Goal: Task Accomplishment & Management: Manage account settings

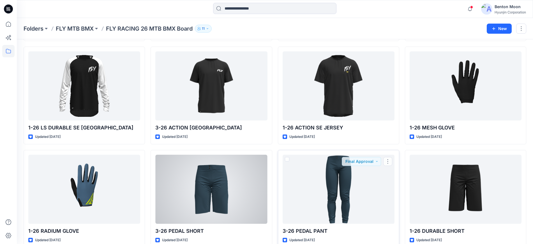
scroll to position [116, 0]
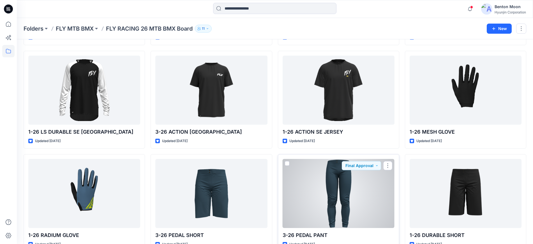
click at [309, 187] on div at bounding box center [339, 193] width 112 height 69
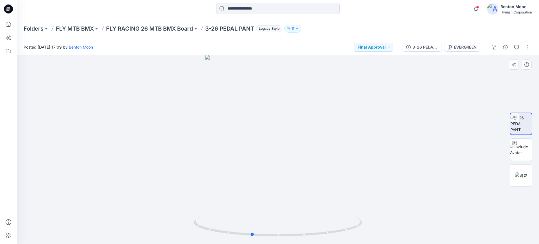
drag, startPoint x: 358, startPoint y: 211, endPoint x: 536, endPoint y: 201, distance: 177.9
click at [315, 203] on div at bounding box center [278, 149] width 522 height 189
drag, startPoint x: 301, startPoint y: 194, endPoint x: 262, endPoint y: 138, distance: 68.0
click at [246, 189] on div at bounding box center [278, 149] width 522 height 189
click at [38, 29] on p "Folders" at bounding box center [34, 29] width 20 height 8
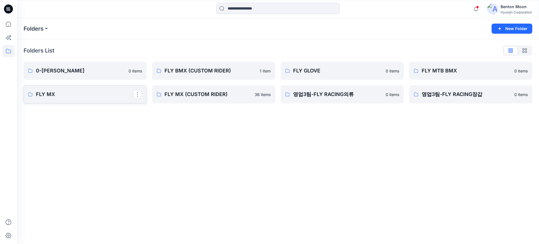
click at [87, 101] on link "FLY MX" at bounding box center [85, 94] width 123 height 18
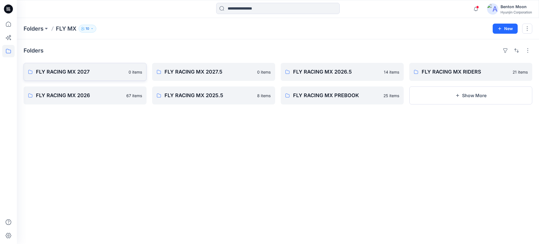
click at [106, 77] on link "FLY RACING MX 2027 0 items" at bounding box center [85, 72] width 123 height 18
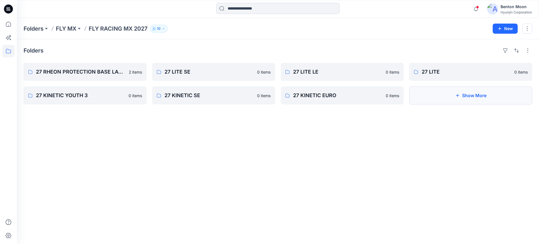
click at [464, 95] on button "Show More" at bounding box center [470, 95] width 123 height 18
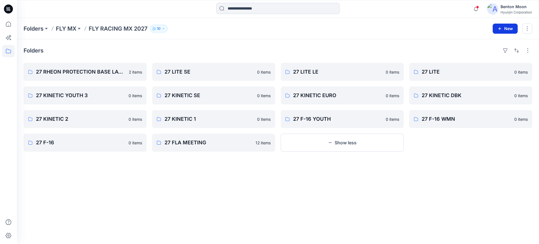
click at [502, 30] on button "New" at bounding box center [504, 29] width 25 height 10
click at [489, 55] on p "New Folder" at bounding box center [488, 54] width 21 height 6
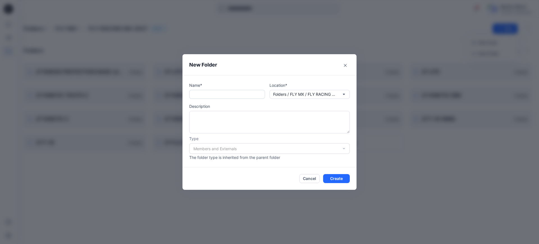
click at [236, 93] on input "text" at bounding box center [227, 94] width 76 height 9
paste input "**********"
drag, startPoint x: 238, startPoint y: 94, endPoint x: 306, endPoint y: 93, distance: 68.2
click at [306, 93] on div "**********" at bounding box center [269, 90] width 161 height 17
type input "**********"
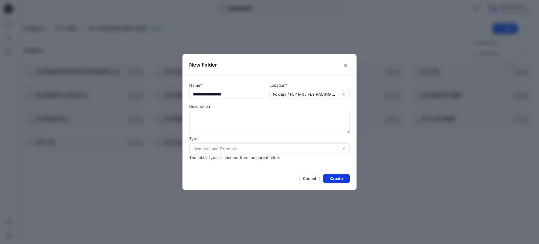
click at [338, 177] on button "Create" at bounding box center [336, 178] width 27 height 9
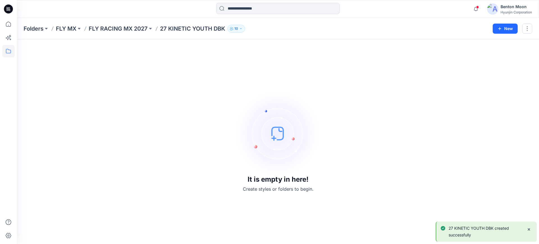
drag, startPoint x: 320, startPoint y: 166, endPoint x: 312, endPoint y: 173, distance: 11.4
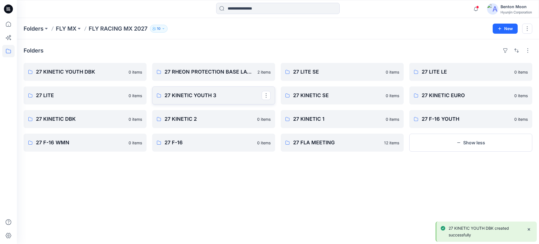
click at [203, 95] on p "27 KINETIC YOUTH 3" at bounding box center [212, 95] width 97 height 8
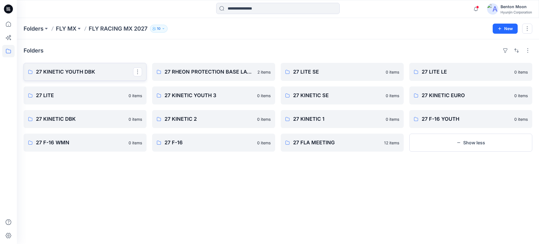
click at [86, 72] on p "27 KINETIC YOUTH DBK" at bounding box center [84, 72] width 97 height 8
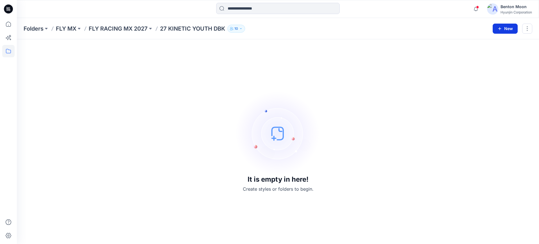
click at [507, 28] on button "New" at bounding box center [504, 29] width 25 height 10
click at [490, 53] on p "New Folder" at bounding box center [488, 54] width 21 height 6
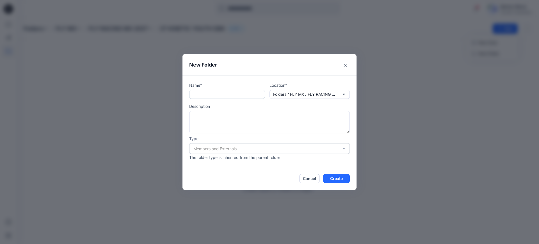
click at [257, 96] on input "text" at bounding box center [227, 94] width 76 height 9
paste input "**********"
type input "**********"
click at [334, 174] on button "Create" at bounding box center [336, 178] width 27 height 9
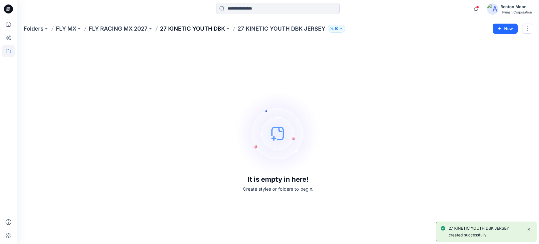
click at [210, 27] on p "27 KINETIC YOUTH DBK" at bounding box center [192, 29] width 65 height 8
click at [207, 31] on p "27 KINETIC YOUTH DBK" at bounding box center [192, 29] width 65 height 8
drag, startPoint x: 500, startPoint y: 31, endPoint x: 434, endPoint y: 66, distance: 74.4
click at [434, 66] on div "Folders FLY MX FLY RACING MX 2027 27 KINETIC YOUTH DBK 10 New It is empty in he…" at bounding box center [278, 131] width 522 height 226
click at [413, 79] on div "It is empty in here! Create styles or folders to begin." at bounding box center [278, 141] width 508 height 191
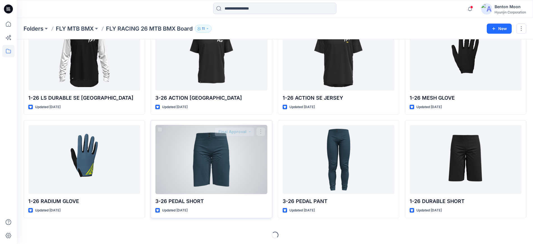
scroll to position [151, 0]
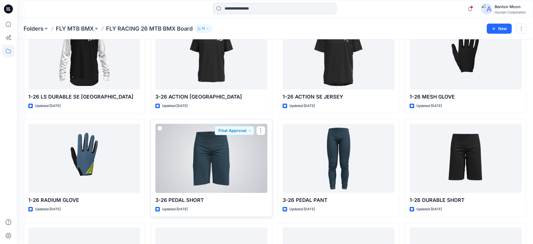
click at [237, 149] on div at bounding box center [211, 158] width 112 height 69
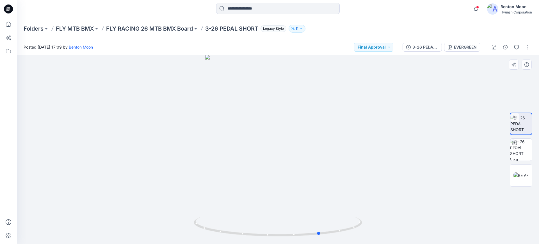
drag, startPoint x: 317, startPoint y: 199, endPoint x: 506, endPoint y: 187, distance: 189.5
click at [283, 183] on div at bounding box center [278, 149] width 522 height 189
drag, startPoint x: 305, startPoint y: 193, endPoint x: 384, endPoint y: 192, distance: 79.1
click at [384, 192] on div at bounding box center [278, 149] width 522 height 189
drag, startPoint x: 281, startPoint y: 200, endPoint x: 243, endPoint y: 199, distance: 37.9
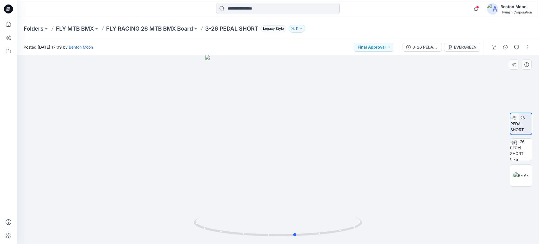
click at [243, 199] on div at bounding box center [278, 149] width 522 height 189
drag, startPoint x: 316, startPoint y: 210, endPoint x: 327, endPoint y: 201, distance: 14.5
click at [327, 201] on div at bounding box center [278, 149] width 522 height 189
drag, startPoint x: 275, startPoint y: 170, endPoint x: 337, endPoint y: 162, distance: 62.0
click at [337, 162] on div at bounding box center [278, 149] width 522 height 189
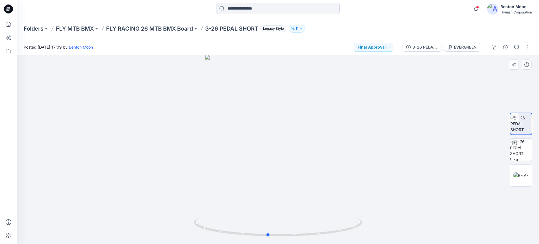
drag, startPoint x: 351, startPoint y: 221, endPoint x: 405, endPoint y: 202, distance: 57.6
click at [405, 202] on div at bounding box center [278, 149] width 522 height 189
drag, startPoint x: 300, startPoint y: 195, endPoint x: 281, endPoint y: 90, distance: 107.4
click at [294, 191] on div at bounding box center [278, 149] width 522 height 189
drag, startPoint x: 322, startPoint y: 168, endPoint x: 332, endPoint y: 140, distance: 29.4
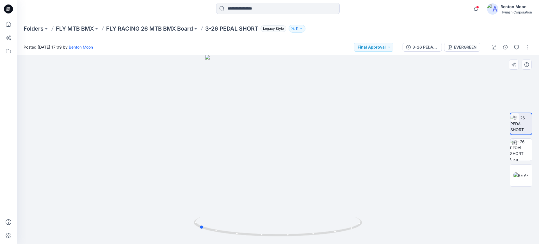
click at [269, 178] on div at bounding box center [278, 149] width 522 height 189
click at [458, 51] on button "EVERGREEN" at bounding box center [462, 47] width 36 height 9
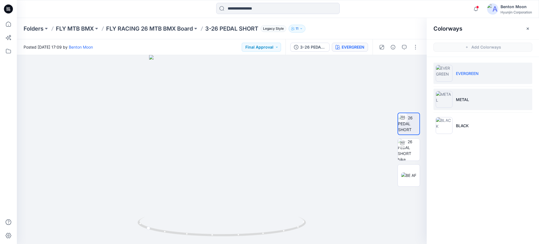
click at [464, 100] on p "METAL" at bounding box center [462, 100] width 13 height 6
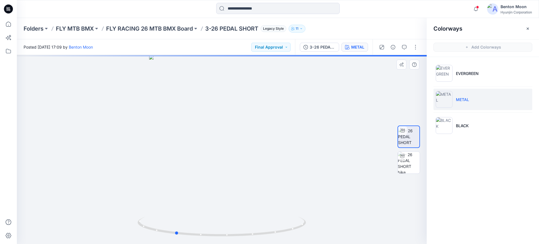
drag, startPoint x: 263, startPoint y: 200, endPoint x: 269, endPoint y: 187, distance: 14.4
click at [269, 187] on div at bounding box center [222, 149] width 410 height 189
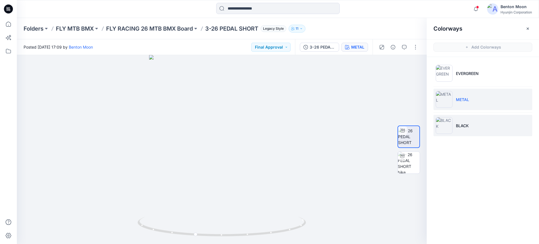
click at [462, 125] on p "BLACK" at bounding box center [462, 126] width 13 height 6
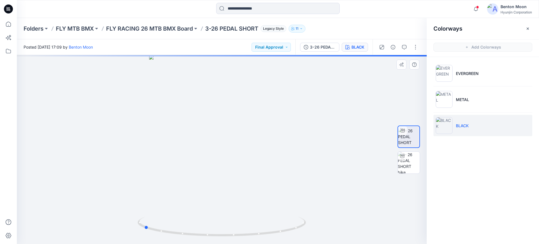
drag, startPoint x: 274, startPoint y: 183, endPoint x: 194, endPoint y: 187, distance: 79.5
click at [190, 189] on div at bounding box center [222, 149] width 410 height 189
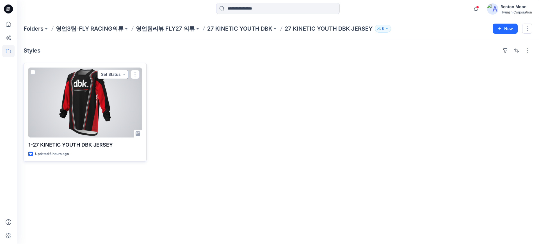
click at [124, 75] on button "Set Status" at bounding box center [112, 74] width 31 height 9
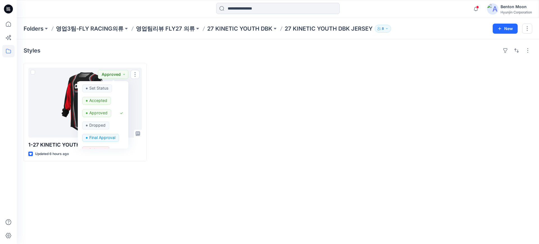
drag, startPoint x: 233, startPoint y: 114, endPoint x: 151, endPoint y: 107, distance: 82.5
click at [233, 113] on div at bounding box center [213, 112] width 123 height 98
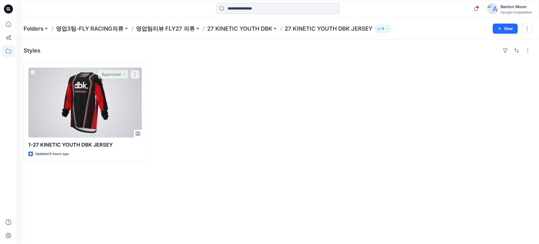
click at [126, 111] on div at bounding box center [84, 103] width 113 height 70
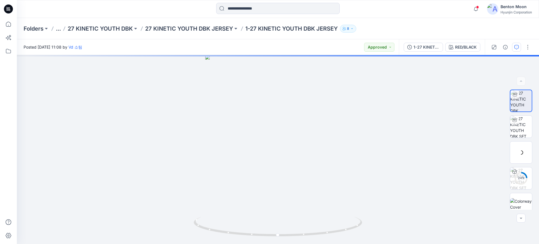
click at [517, 47] on icon "button" at bounding box center [516, 47] width 4 height 4
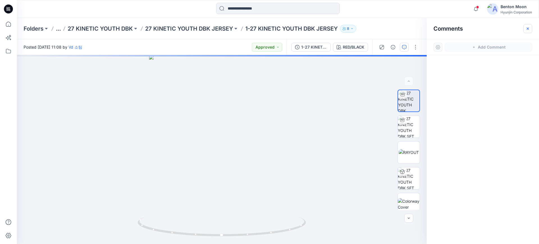
click at [528, 26] on button "button" at bounding box center [527, 28] width 9 height 9
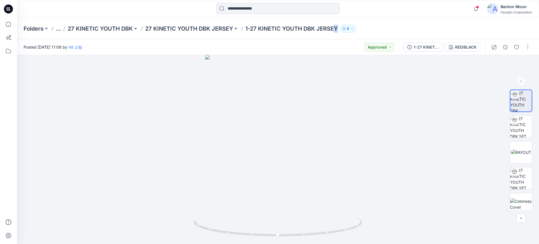
click at [338, 28] on p "1-27 KINETIC YOUTH DBK JERSEY" at bounding box center [291, 29] width 92 height 8
click at [338, 29] on p "1-27 KINETIC YOUTH DBK JERSEY" at bounding box center [291, 29] width 92 height 8
drag, startPoint x: 339, startPoint y: 29, endPoint x: 252, endPoint y: 29, distance: 87.0
click at [252, 29] on p "1-27 KINETIC YOUTH DBK JERSEY" at bounding box center [291, 29] width 92 height 8
copy p "27 KINETIC YOUTH DBK JERSEY"
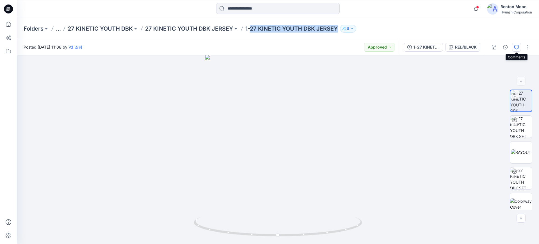
click at [515, 45] on icon "button" at bounding box center [516, 47] width 4 height 4
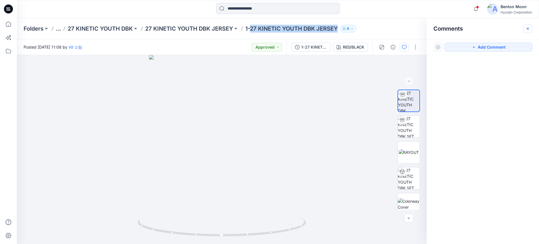
click at [528, 29] on icon "button" at bounding box center [527, 28] width 4 height 4
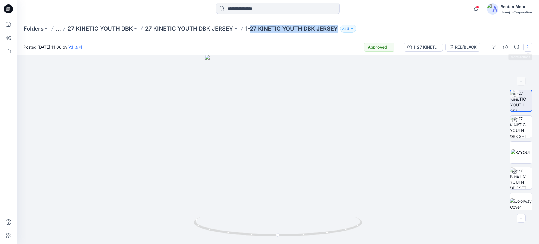
click at [527, 44] on button "button" at bounding box center [527, 47] width 9 height 9
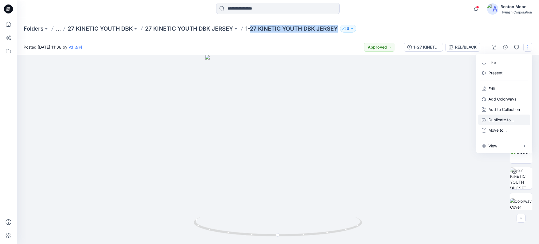
click at [502, 118] on p "Duplicate to..." at bounding box center [501, 120] width 26 height 6
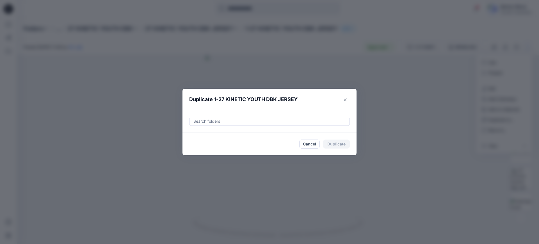
drag, startPoint x: 284, startPoint y: 114, endPoint x: 280, endPoint y: 122, distance: 8.4
click at [283, 116] on div "Search folders" at bounding box center [269, 121] width 174 height 23
click at [280, 122] on div at bounding box center [269, 121] width 153 height 7
paste input "**********"
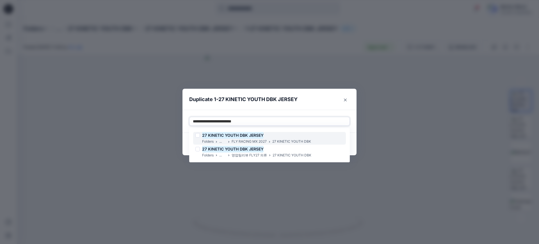
click at [302, 137] on div "27 KINETIC YOUTH DBK JERSEY" at bounding box center [253, 135] width 116 height 7
type input "**********"
click at [318, 101] on header "Duplicate 1-27 KINETIC YOUTH DBK JERSEY" at bounding box center [263, 99] width 163 height 21
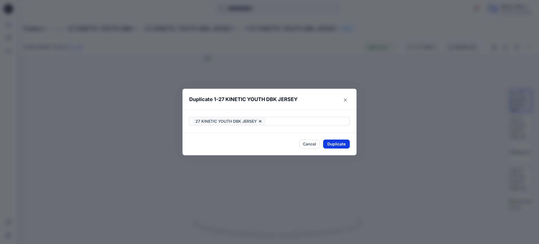
click at [339, 146] on button "Duplicate" at bounding box center [336, 143] width 27 height 9
click at [337, 143] on button "Close" at bounding box center [340, 144] width 18 height 9
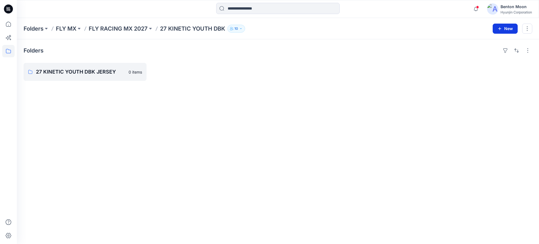
click at [506, 30] on button "New" at bounding box center [504, 29] width 25 height 10
click at [488, 52] on p "New Folder" at bounding box center [488, 54] width 21 height 6
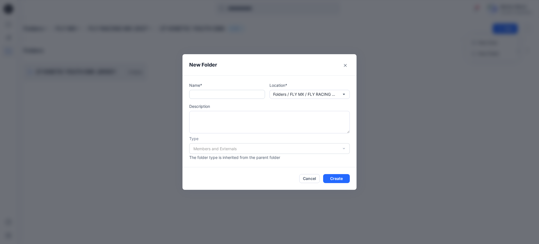
click at [248, 98] on input "text" at bounding box center [227, 94] width 76 height 9
click at [247, 95] on input "text" at bounding box center [227, 94] width 76 height 9
paste input "**********"
drag, startPoint x: 240, startPoint y: 95, endPoint x: 363, endPoint y: 95, distance: 122.9
click at [296, 95] on div "**********" at bounding box center [269, 90] width 161 height 17
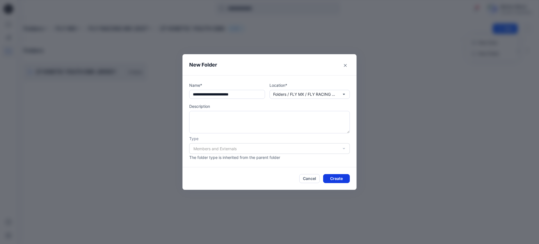
type input "**********"
click at [334, 180] on button "Create" at bounding box center [336, 178] width 27 height 9
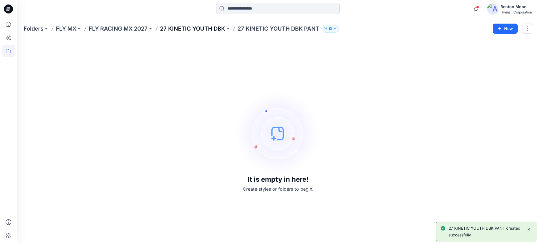
click at [200, 31] on p "27 KINETIC YOUTH DBK" at bounding box center [192, 29] width 65 height 8
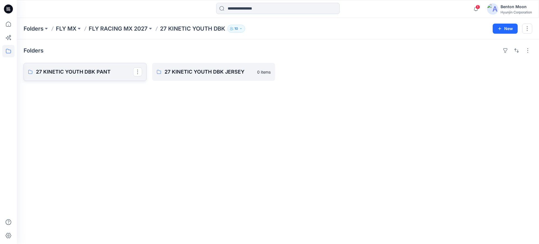
click at [106, 78] on link "27 KINETIC YOUTH DBK PANT" at bounding box center [85, 72] width 123 height 18
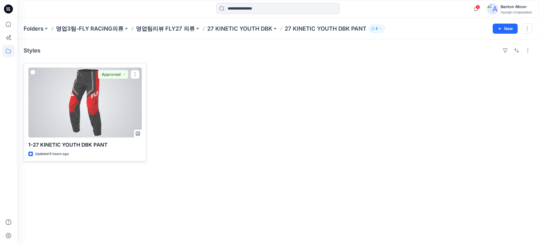
click at [95, 113] on div at bounding box center [84, 103] width 113 height 70
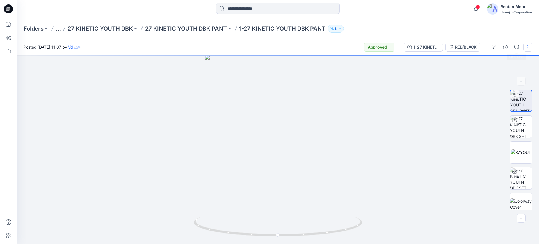
click at [526, 48] on button "button" at bounding box center [527, 47] width 9 height 9
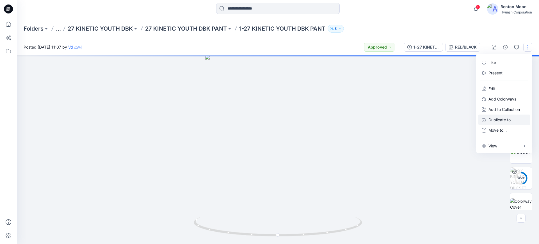
click at [506, 121] on p "Duplicate to..." at bounding box center [501, 120] width 26 height 6
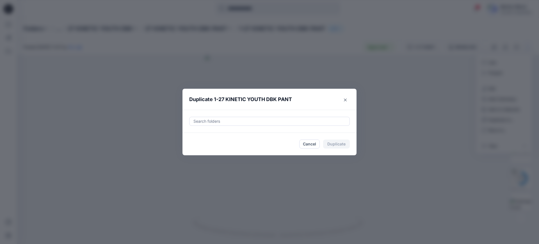
click at [269, 120] on div at bounding box center [269, 121] width 153 height 7
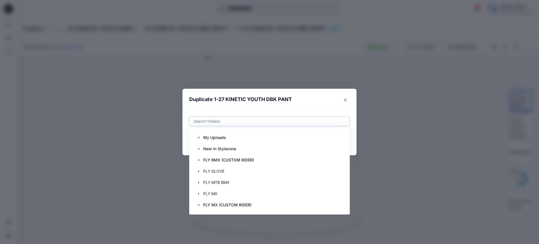
paste input "**********"
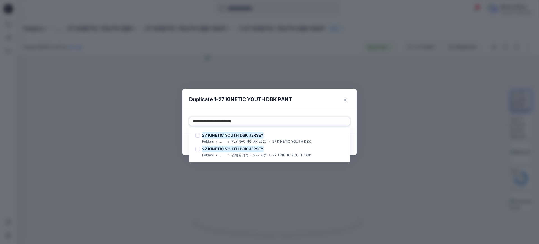
drag, startPoint x: 238, startPoint y: 122, endPoint x: 307, endPoint y: 122, distance: 69.0
click at [297, 124] on div "**********" at bounding box center [269, 121] width 153 height 7
click at [308, 134] on div "27 KINETIC YOUTH DBK PANT" at bounding box center [253, 135] width 116 height 7
type input "**********"
click at [330, 106] on header "Duplicate 1-27 KINETIC YOUTH DBK PANT" at bounding box center [263, 99] width 163 height 21
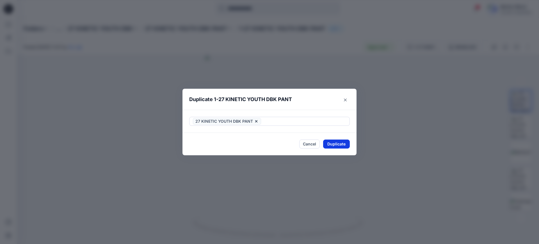
click at [344, 146] on button "Duplicate" at bounding box center [336, 143] width 27 height 9
click at [334, 142] on button "Close" at bounding box center [340, 144] width 18 height 9
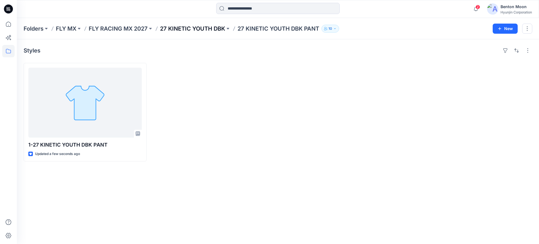
click at [212, 28] on p "27 KINETIC YOUTH DBK" at bounding box center [192, 29] width 65 height 8
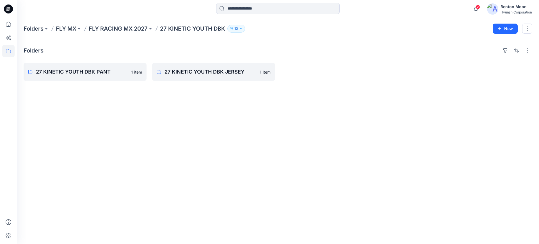
drag, startPoint x: 292, startPoint y: 157, endPoint x: 197, endPoint y: 139, distance: 96.8
click at [292, 157] on div "Folders 27 KINETIC YOUTH DBK PANT 1 item 27 KINETIC YOUTH DBK JERSEY 1 item" at bounding box center [278, 141] width 522 height 205
click at [110, 78] on link "27 KINETIC YOUTH DBK PANT" at bounding box center [85, 72] width 123 height 18
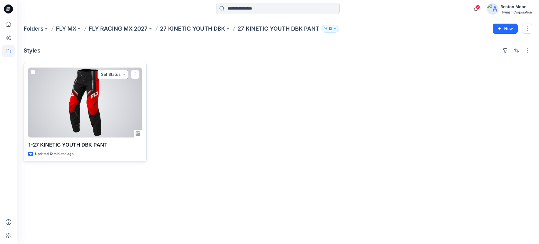
click at [121, 75] on button "Set Status" at bounding box center [112, 74] width 31 height 9
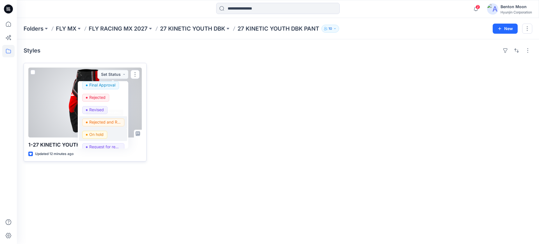
scroll to position [71, 0]
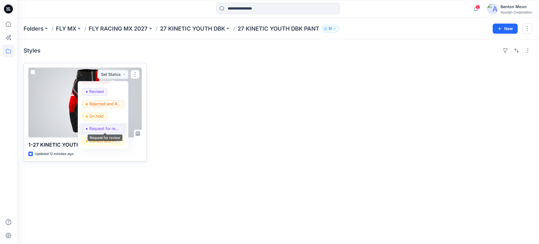
click at [114, 129] on p "Request for review" at bounding box center [104, 128] width 31 height 7
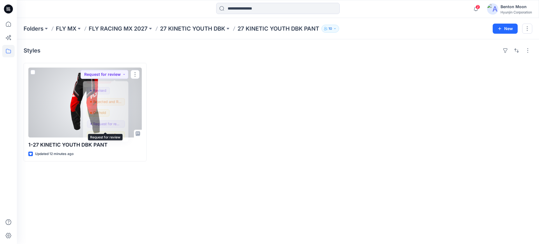
click at [207, 97] on div at bounding box center [213, 112] width 123 height 98
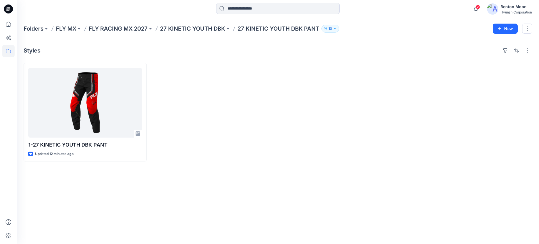
drag, startPoint x: 265, startPoint y: 113, endPoint x: 240, endPoint y: 92, distance: 32.4
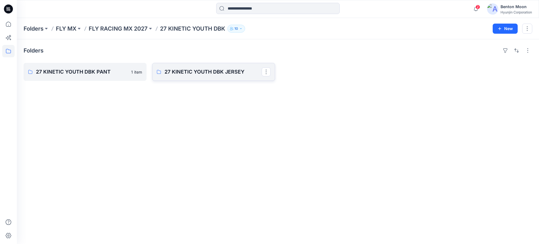
click at [207, 74] on p "27 KINETIC YOUTH DBK JERSEY" at bounding box center [212, 72] width 97 height 8
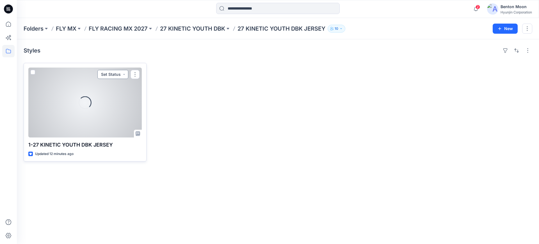
click at [110, 70] on button "Set Status" at bounding box center [112, 74] width 31 height 9
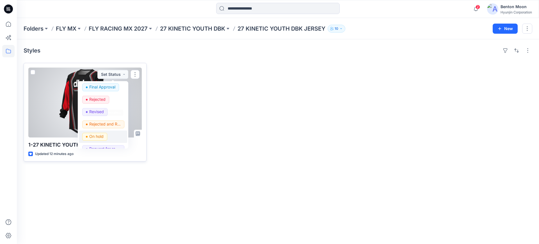
scroll to position [71, 0]
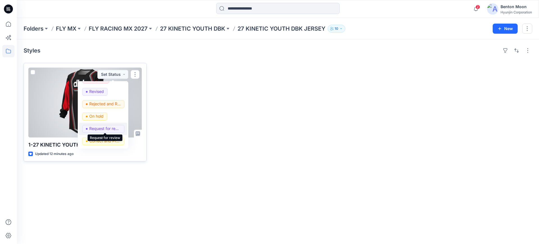
click at [106, 128] on p "Request for review" at bounding box center [104, 128] width 31 height 7
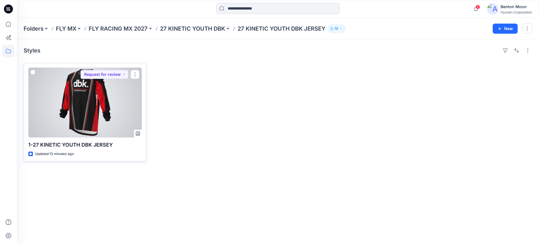
click at [107, 96] on div at bounding box center [84, 103] width 113 height 70
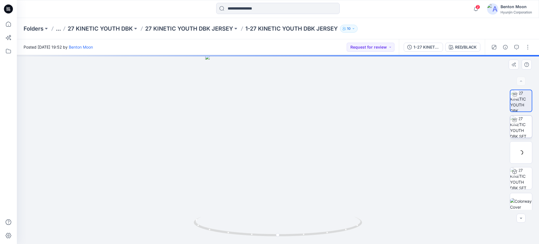
click at [320, 204] on div at bounding box center [278, 149] width 522 height 189
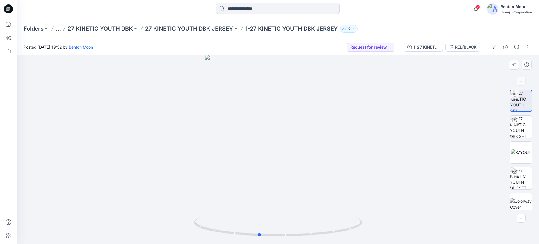
click at [347, 165] on div at bounding box center [278, 149] width 522 height 189
click at [514, 48] on button "button" at bounding box center [516, 47] width 9 height 9
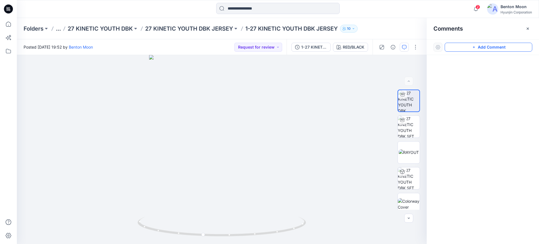
click at [488, 49] on button "Add Comment" at bounding box center [488, 47] width 88 height 9
click at [228, 85] on div "1" at bounding box center [222, 149] width 410 height 189
click at [472, 48] on icon "button" at bounding box center [473, 47] width 4 height 4
click at [224, 74] on div "1" at bounding box center [222, 149] width 410 height 189
click at [467, 45] on button "Add Comment" at bounding box center [488, 47] width 88 height 9
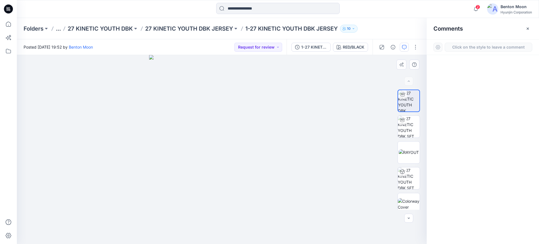
click at [223, 109] on div "1" at bounding box center [222, 149] width 410 height 189
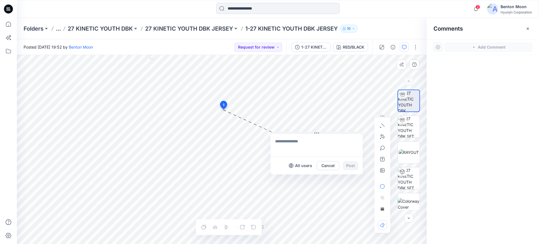
drag, startPoint x: 248, startPoint y: 113, endPoint x: 310, endPoint y: 145, distance: 69.7
click at [304, 134] on button at bounding box center [316, 133] width 92 height 3
click at [310, 146] on textarea at bounding box center [317, 147] width 92 height 22
type textarea "**********"
click at [349, 168] on button "Post" at bounding box center [350, 167] width 15 height 9
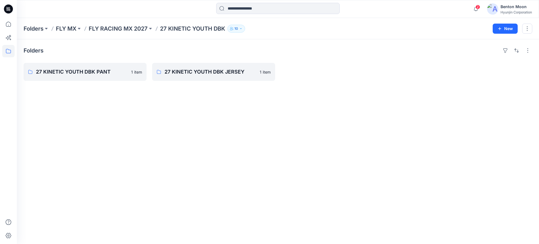
click at [470, 203] on div "Folders 27 KINETIC YOUTH DBK PANT 1 item 27 KINETIC YOUTH DBK JERSEY 1 item" at bounding box center [278, 141] width 522 height 205
click at [107, 71] on p "27 KINETIC YOUTH DBK PANT" at bounding box center [84, 72] width 97 height 8
click at [189, 70] on p "27 KINETIC YOUTH DBK JERSEY" at bounding box center [212, 72] width 97 height 8
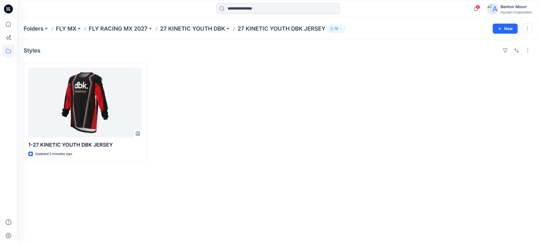
drag, startPoint x: 410, startPoint y: 116, endPoint x: 399, endPoint y: 113, distance: 11.7
click at [411, 116] on div at bounding box center [470, 112] width 123 height 98
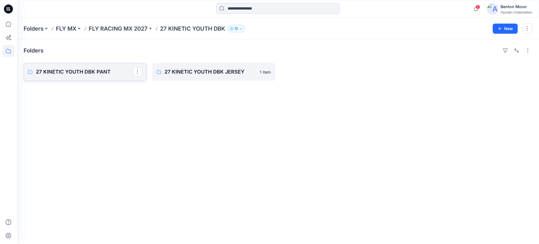
click at [96, 70] on p "27 KINETIC YOUTH DBK PANT" at bounding box center [84, 72] width 97 height 8
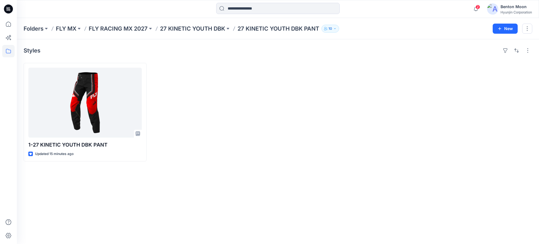
click at [416, 117] on div at bounding box center [470, 112] width 123 height 98
